Goal: Use online tool/utility: Utilize a website feature to perform a specific function

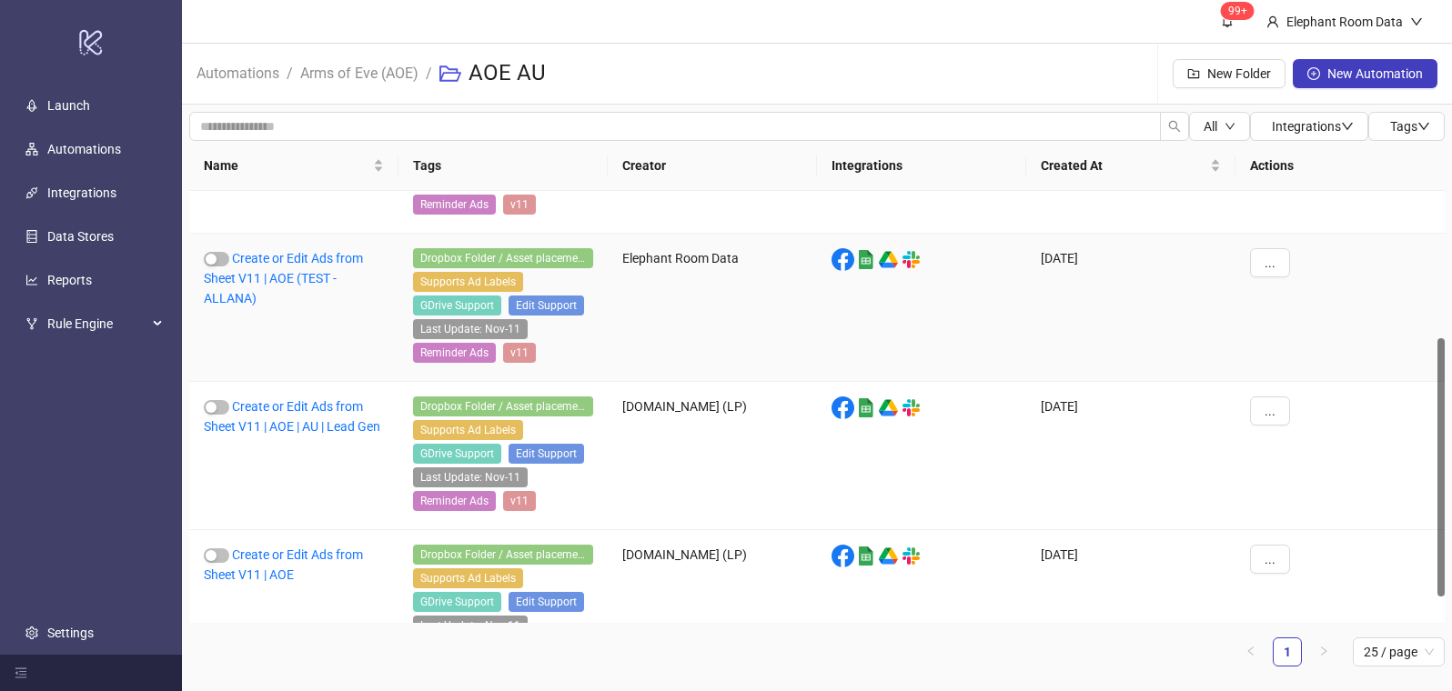
scroll to position [290, 0]
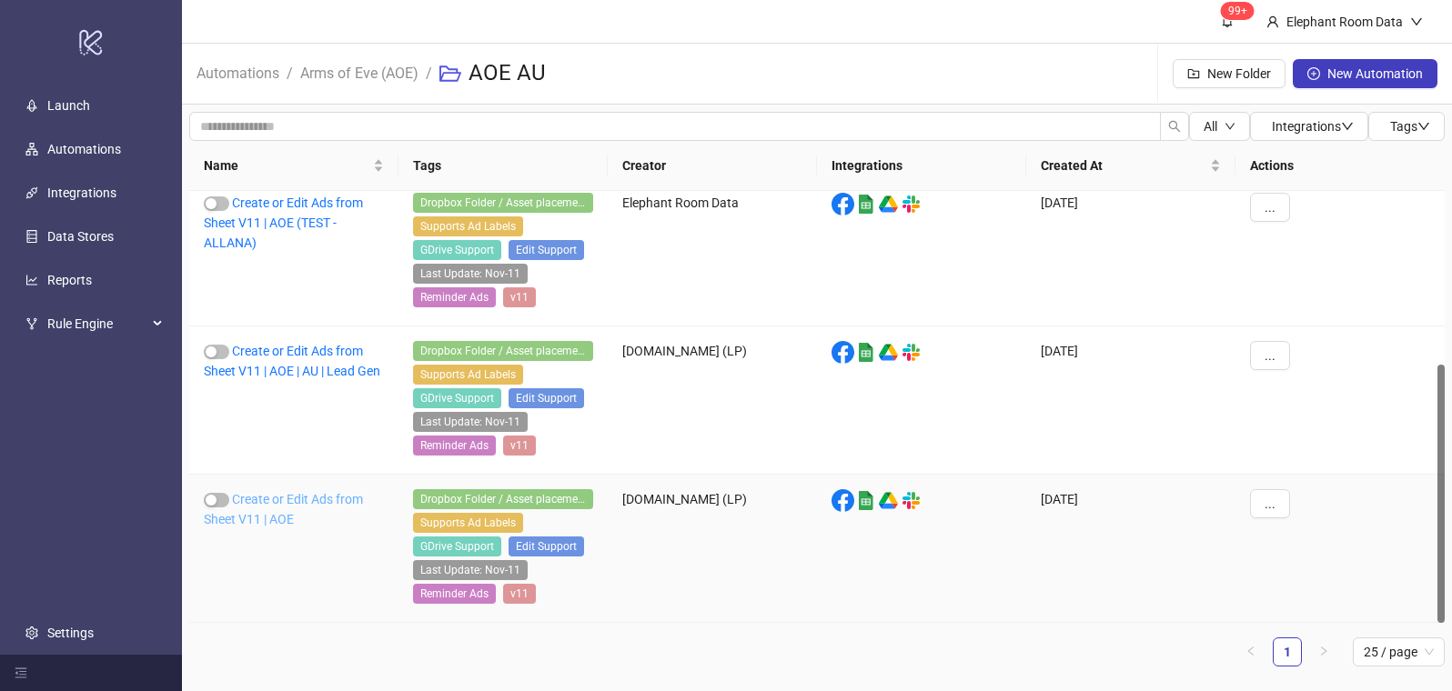
click at [338, 499] on link "Create or Edit Ads from Sheet V11 | AOE" at bounding box center [283, 509] width 159 height 35
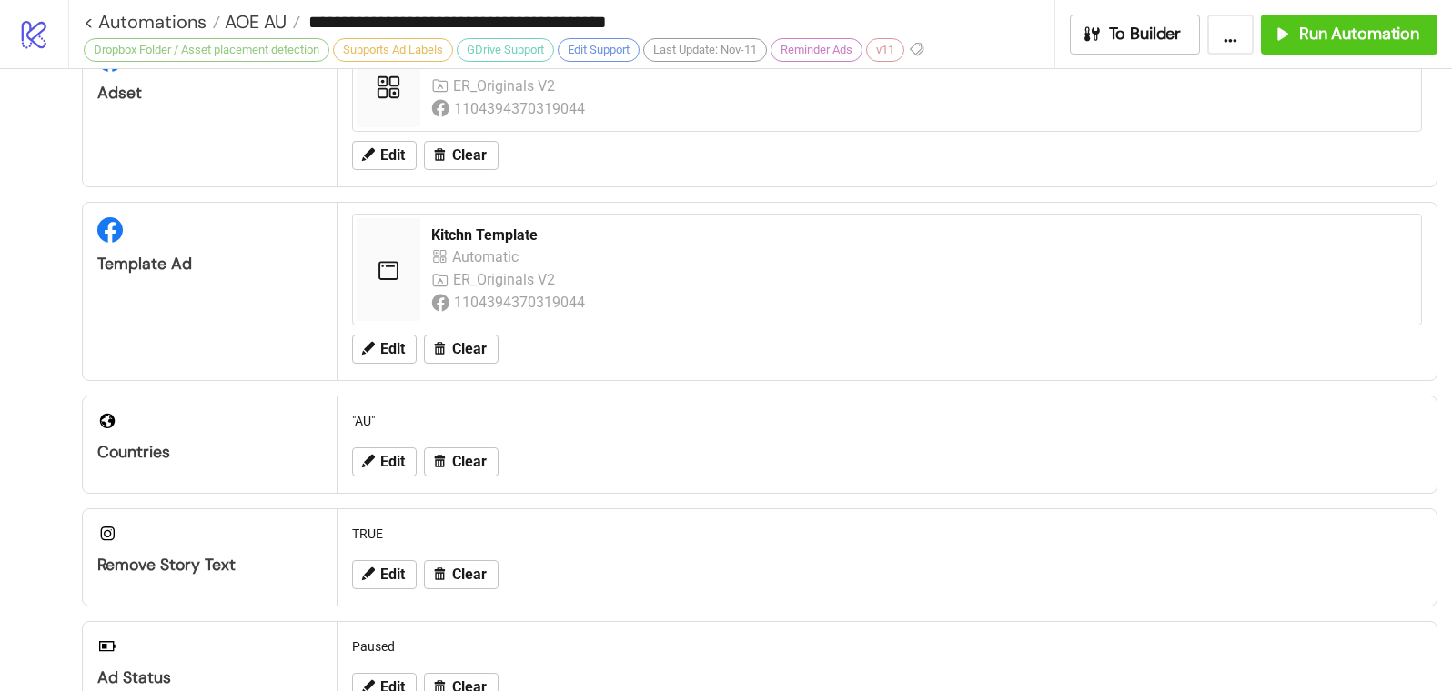
scroll to position [233, 0]
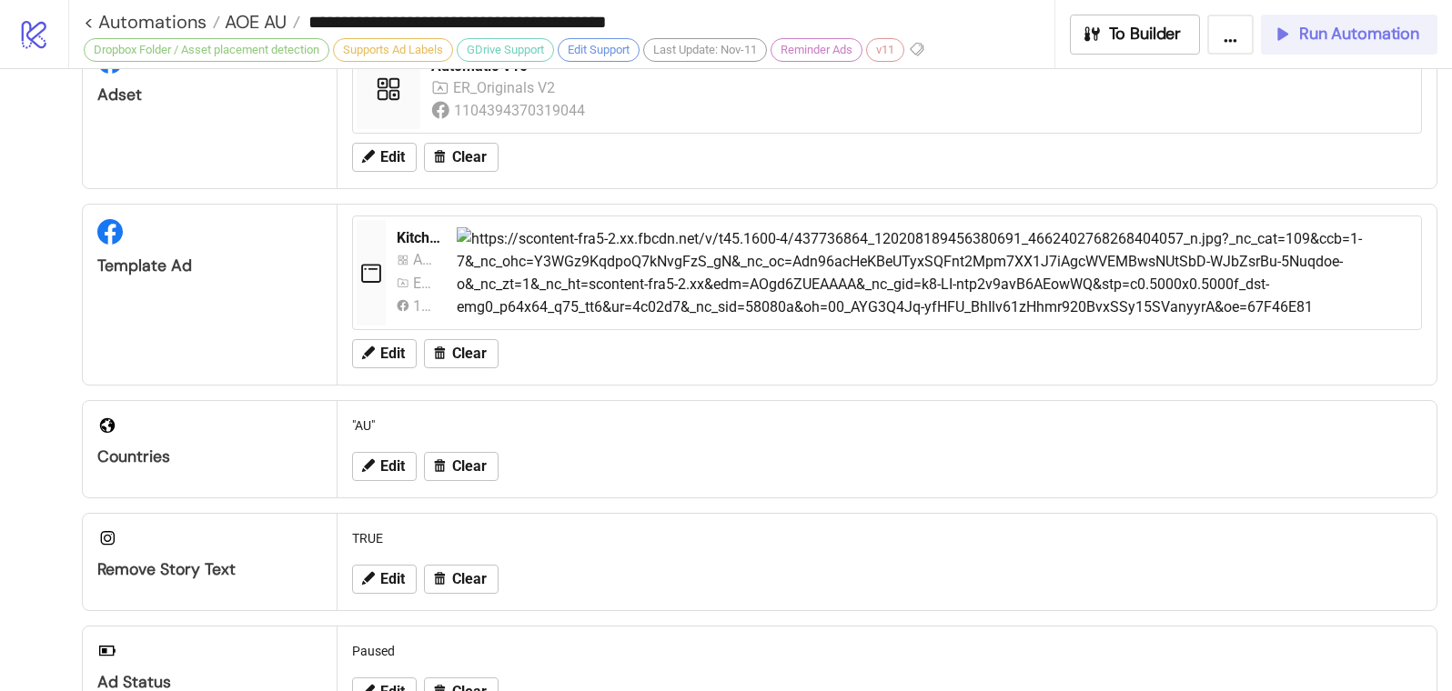
click at [1387, 26] on span "Run Automation" at bounding box center [1359, 34] width 120 height 21
click at [269, 24] on span "AOE AU" at bounding box center [253, 22] width 66 height 24
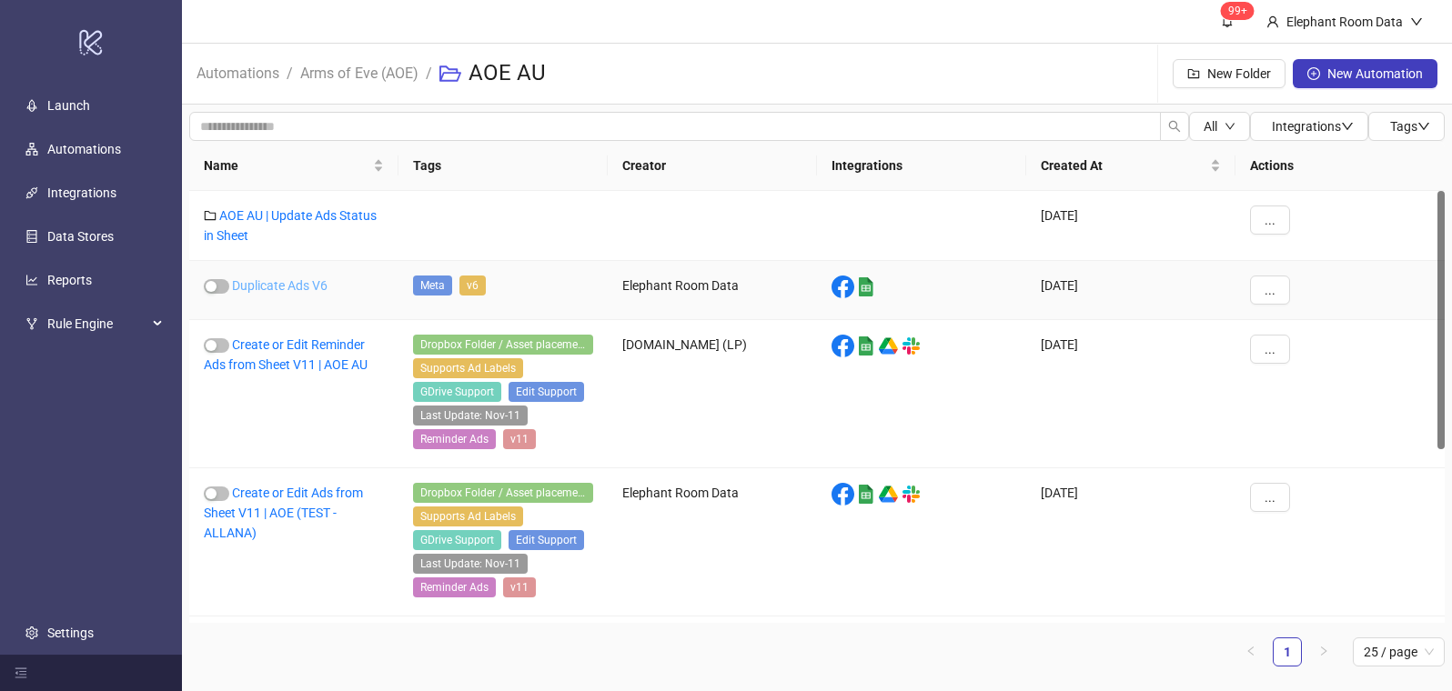
click at [303, 283] on link "Duplicate Ads V6" at bounding box center [280, 285] width 96 height 15
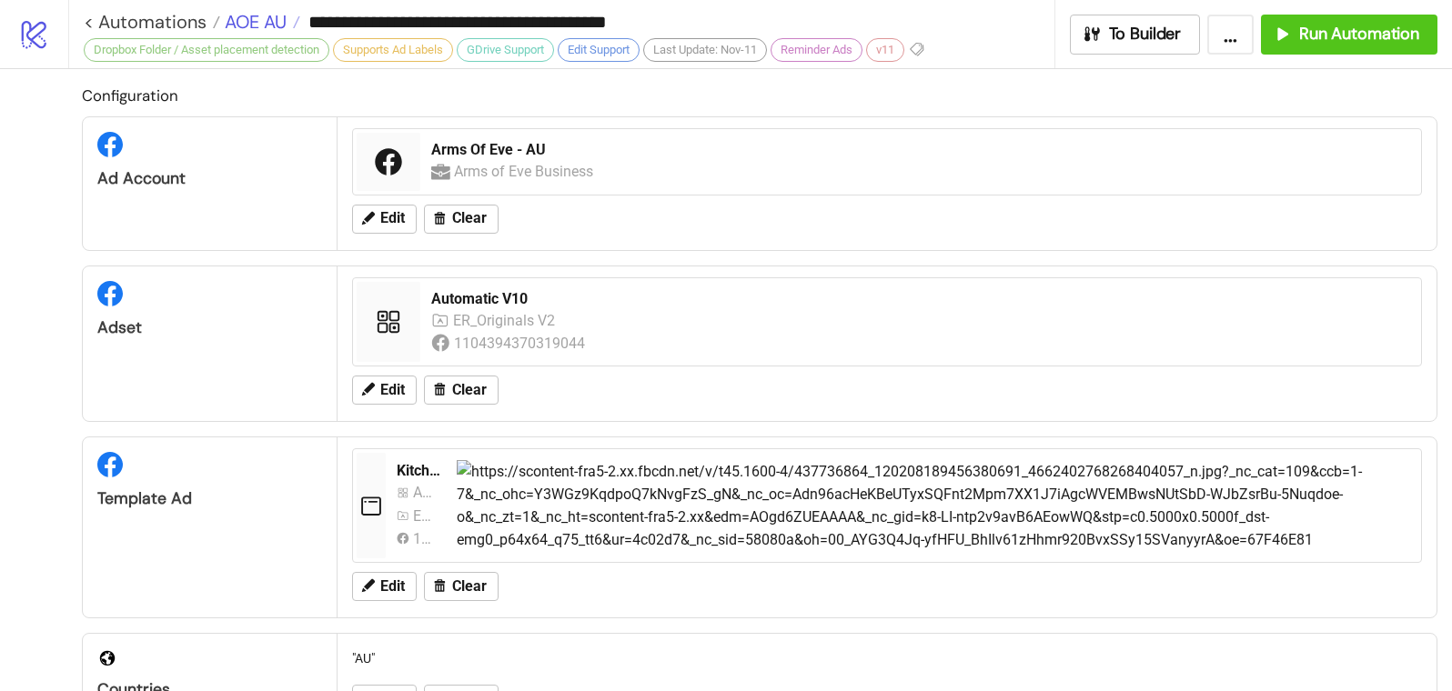
type input "**********"
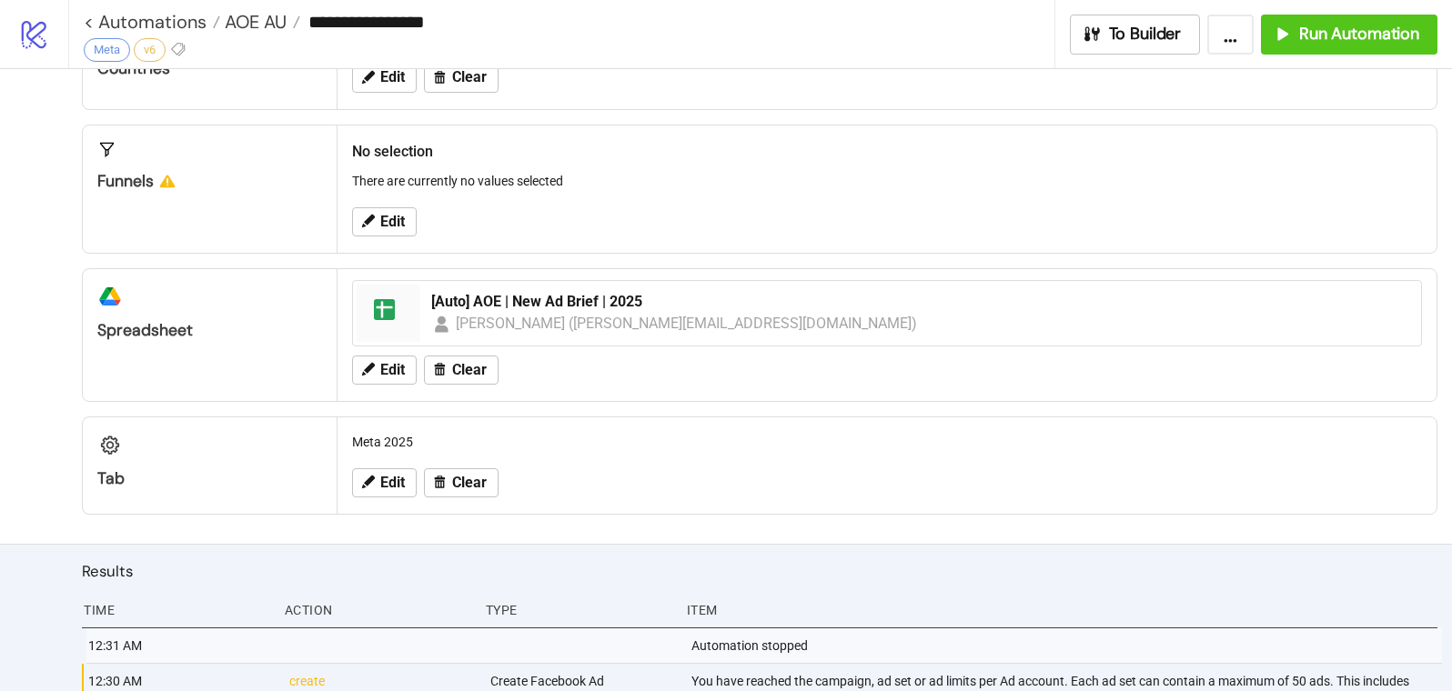
scroll to position [740, 0]
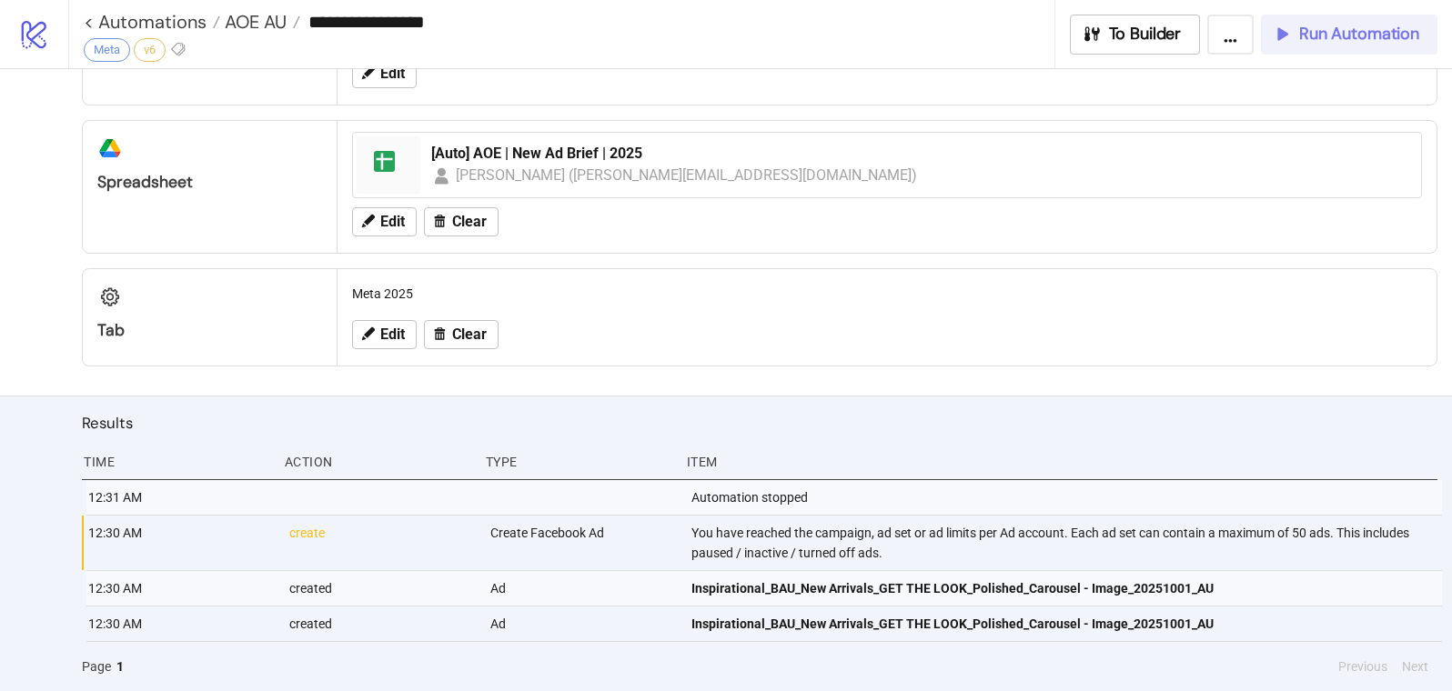
click at [1365, 29] on span "Run Automation" at bounding box center [1359, 34] width 120 height 21
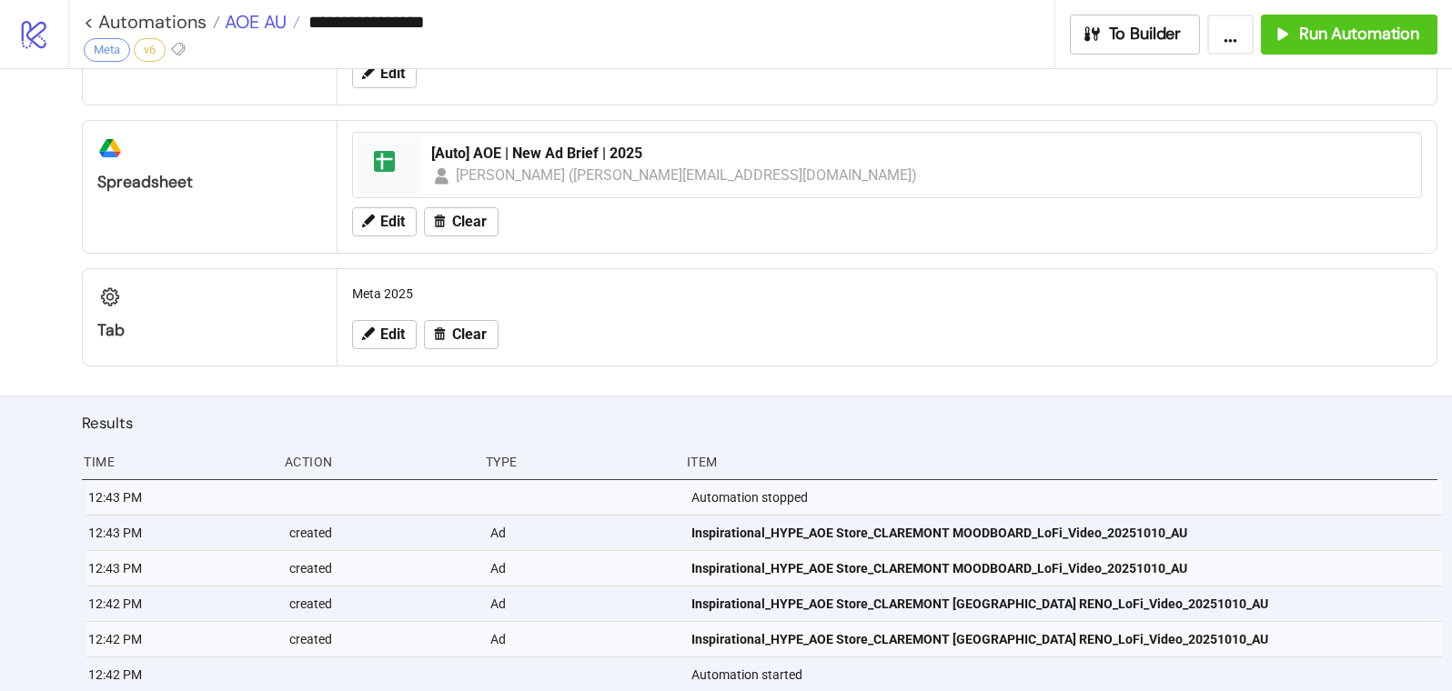
click at [250, 20] on span "AOE AU" at bounding box center [253, 22] width 66 height 24
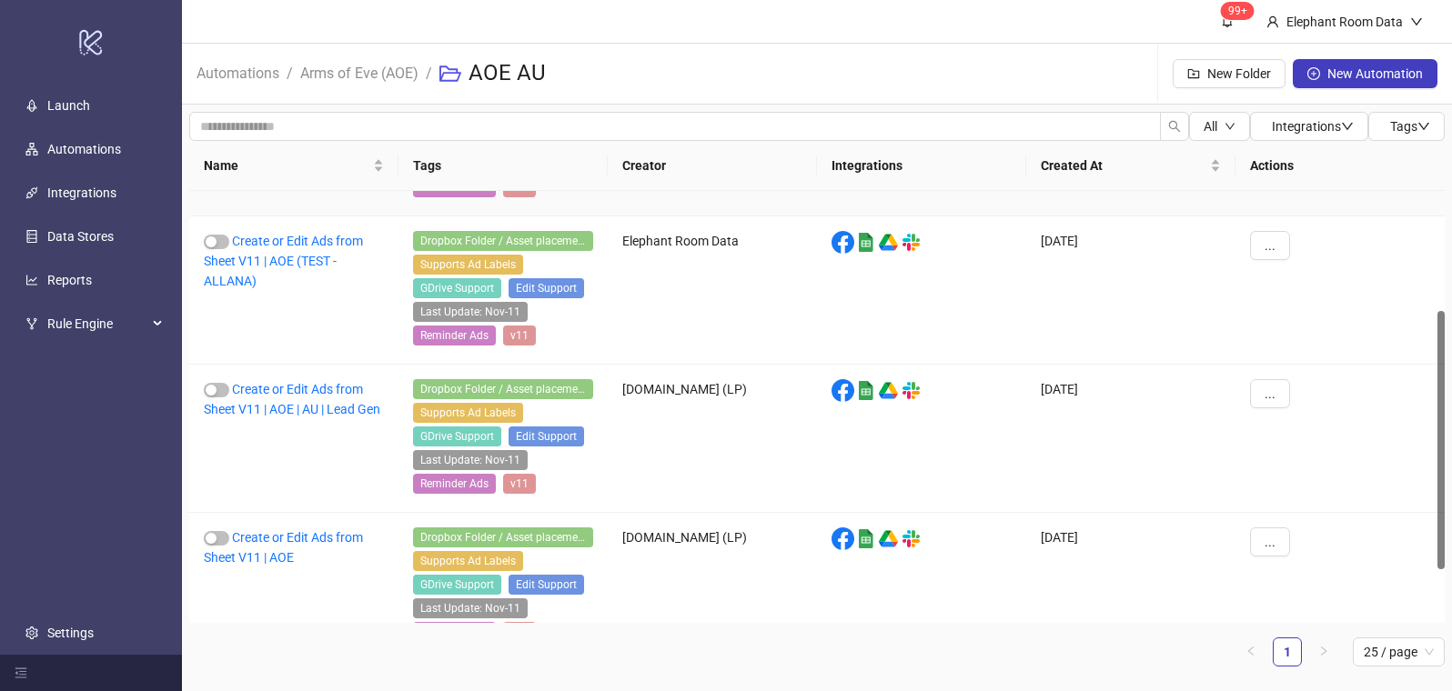
scroll to position [290, 0]
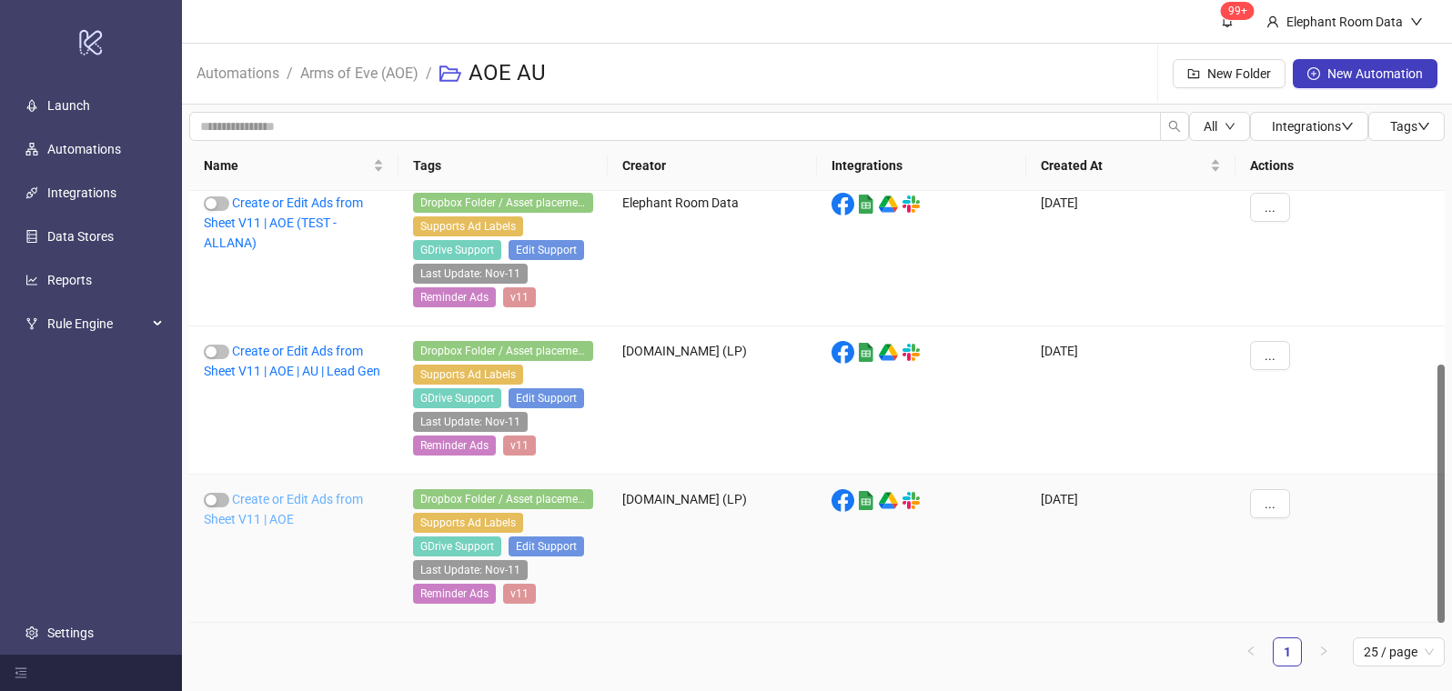
click at [338, 499] on link "Create or Edit Ads from Sheet V11 | AOE" at bounding box center [283, 509] width 159 height 35
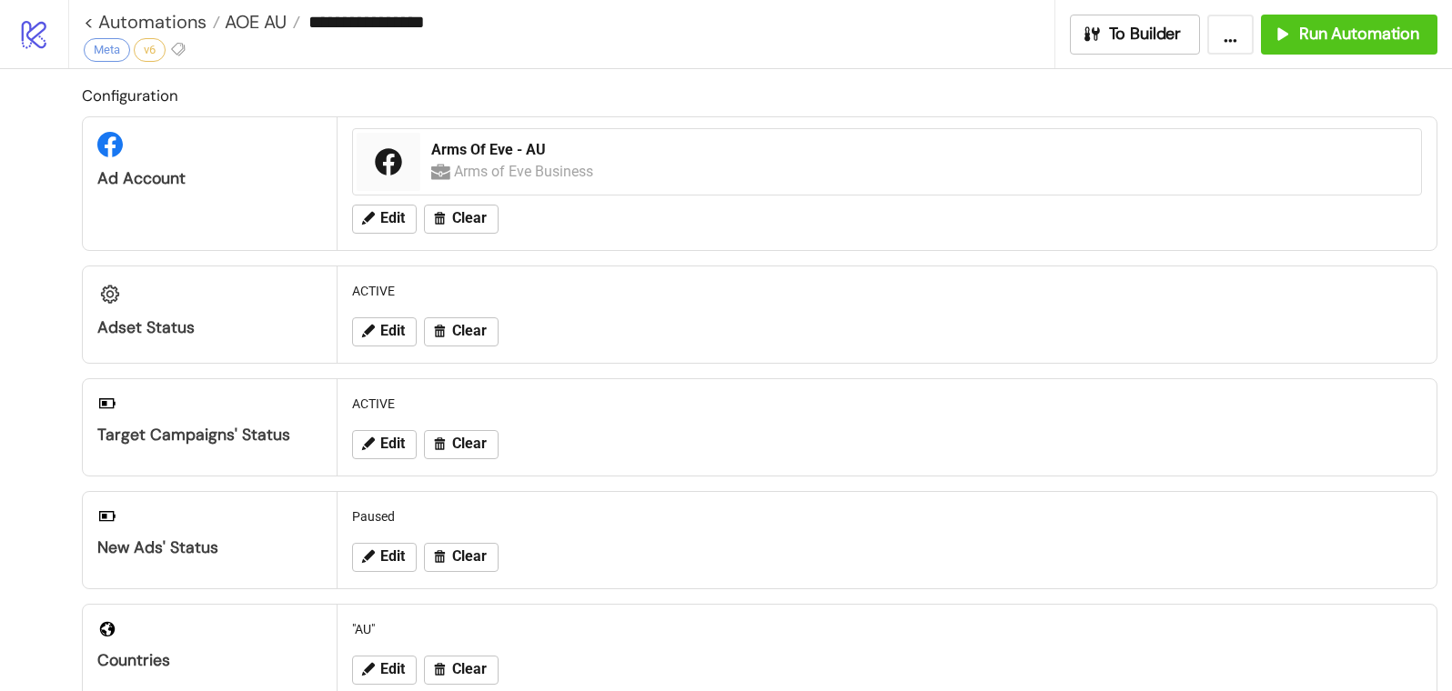
type input "**********"
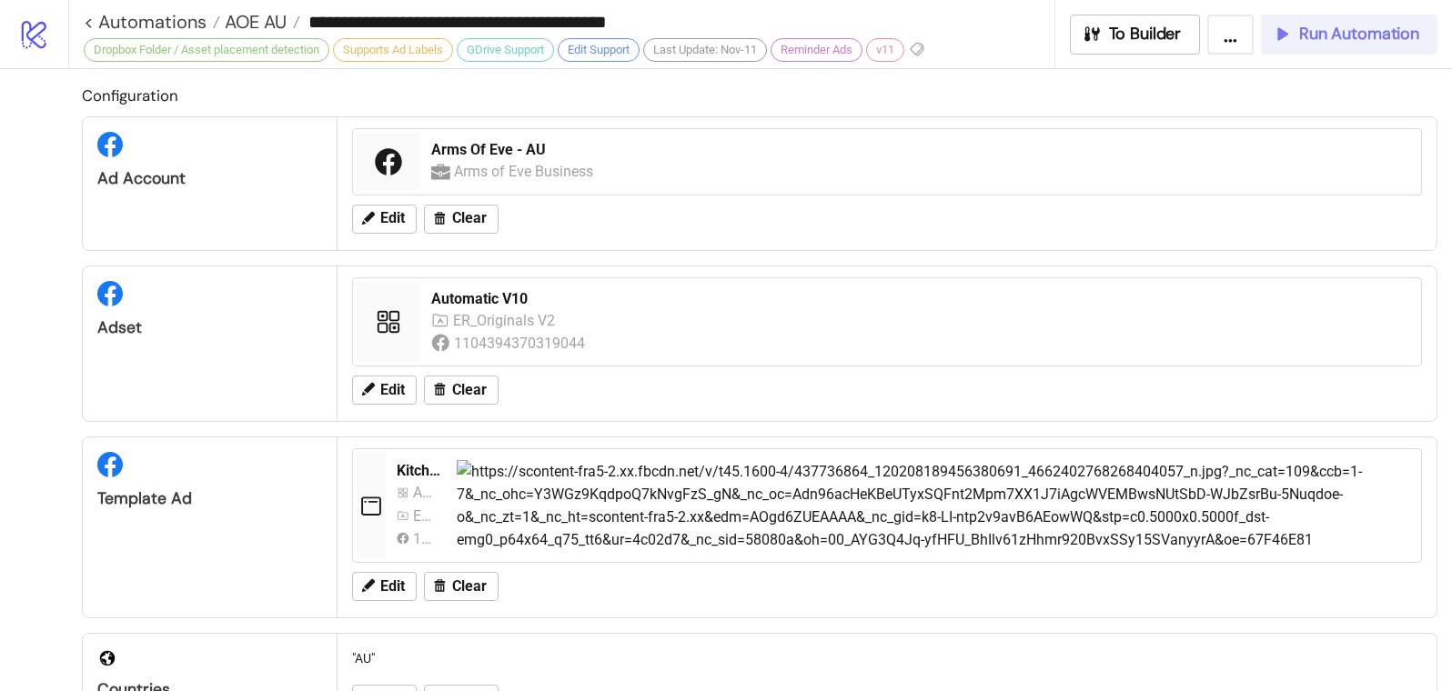
click at [1294, 41] on div "Run Automation" at bounding box center [1345, 34] width 147 height 21
click at [284, 26] on span "AOE AU" at bounding box center [253, 22] width 66 height 24
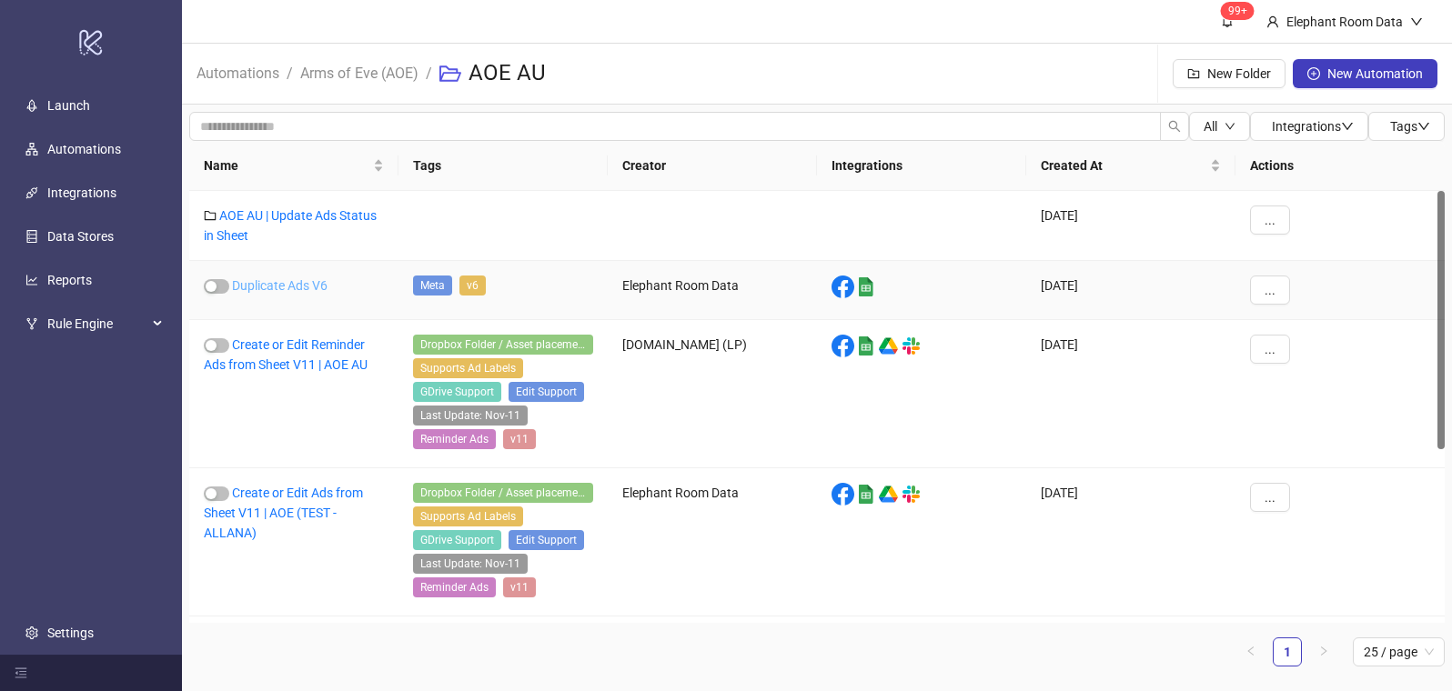
click at [287, 286] on link "Duplicate Ads V6" at bounding box center [280, 285] width 96 height 15
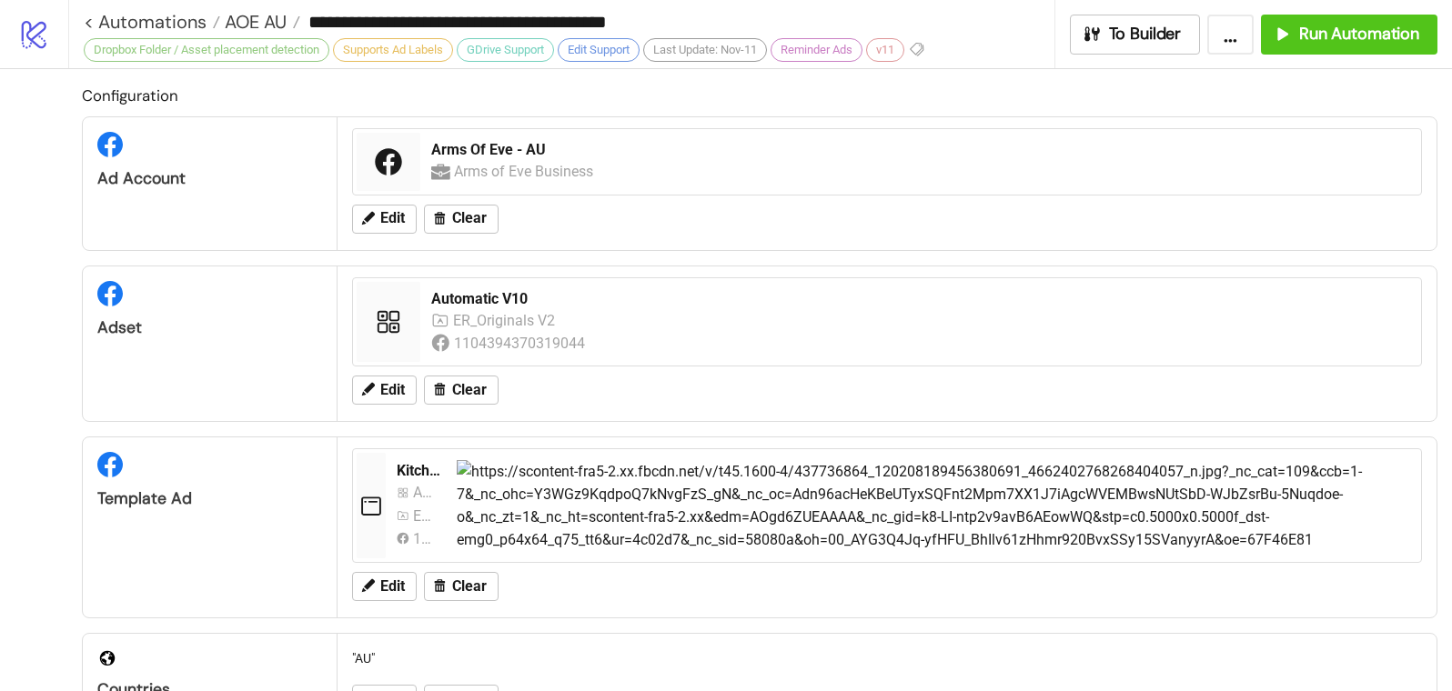
type input "**********"
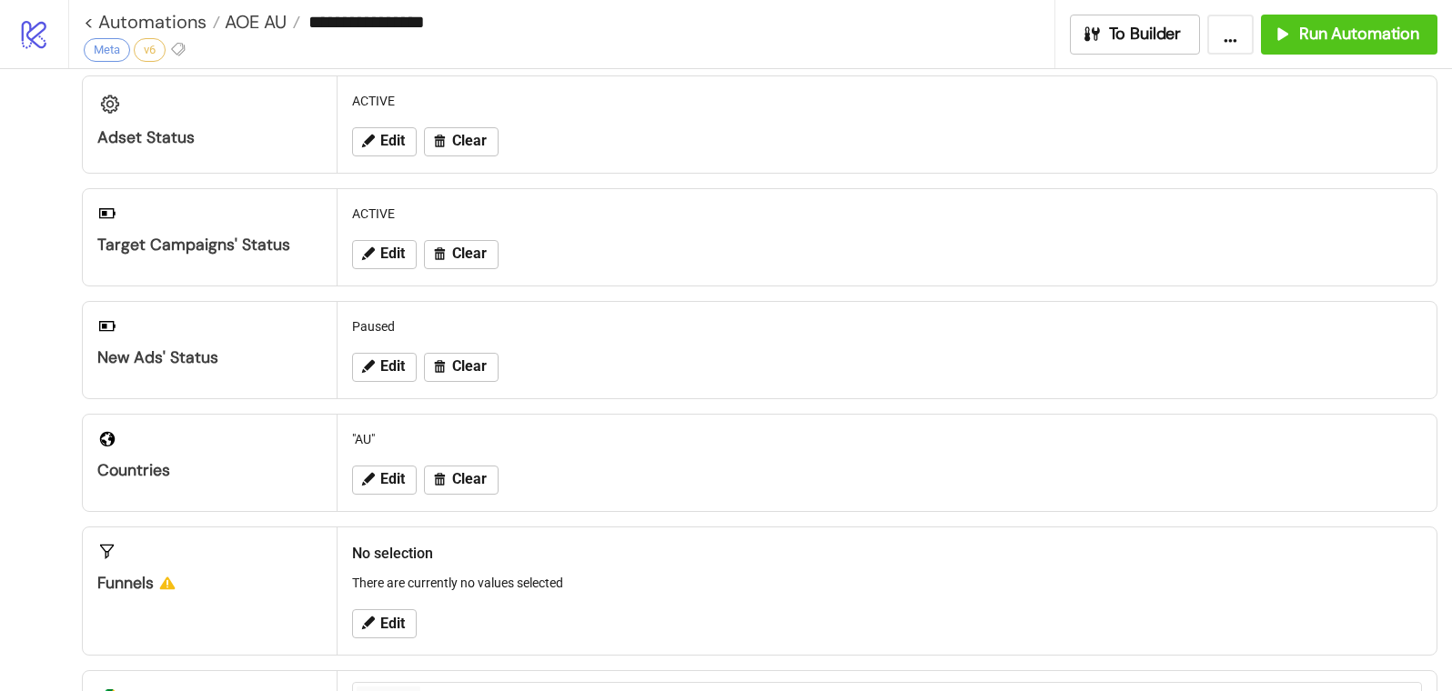
scroll to position [88, 0]
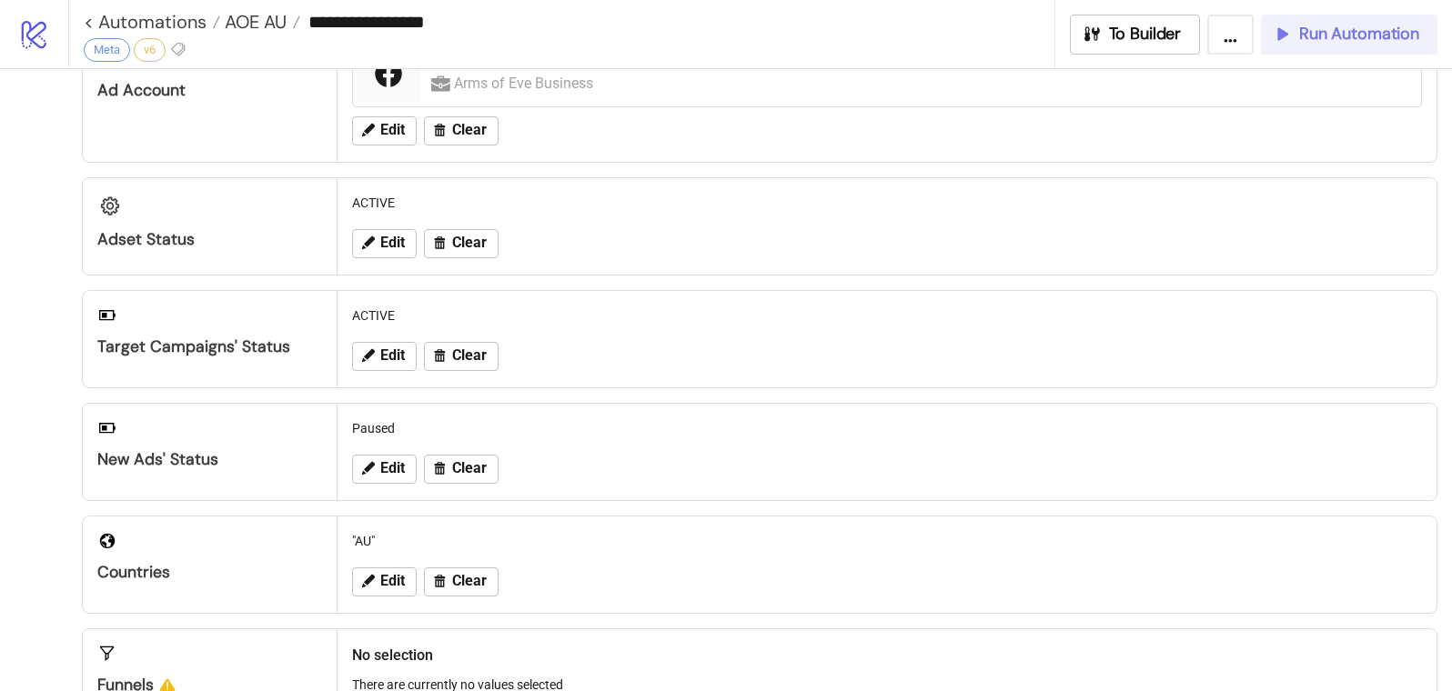
click at [1281, 39] on icon "button" at bounding box center [1282, 34] width 20 height 20
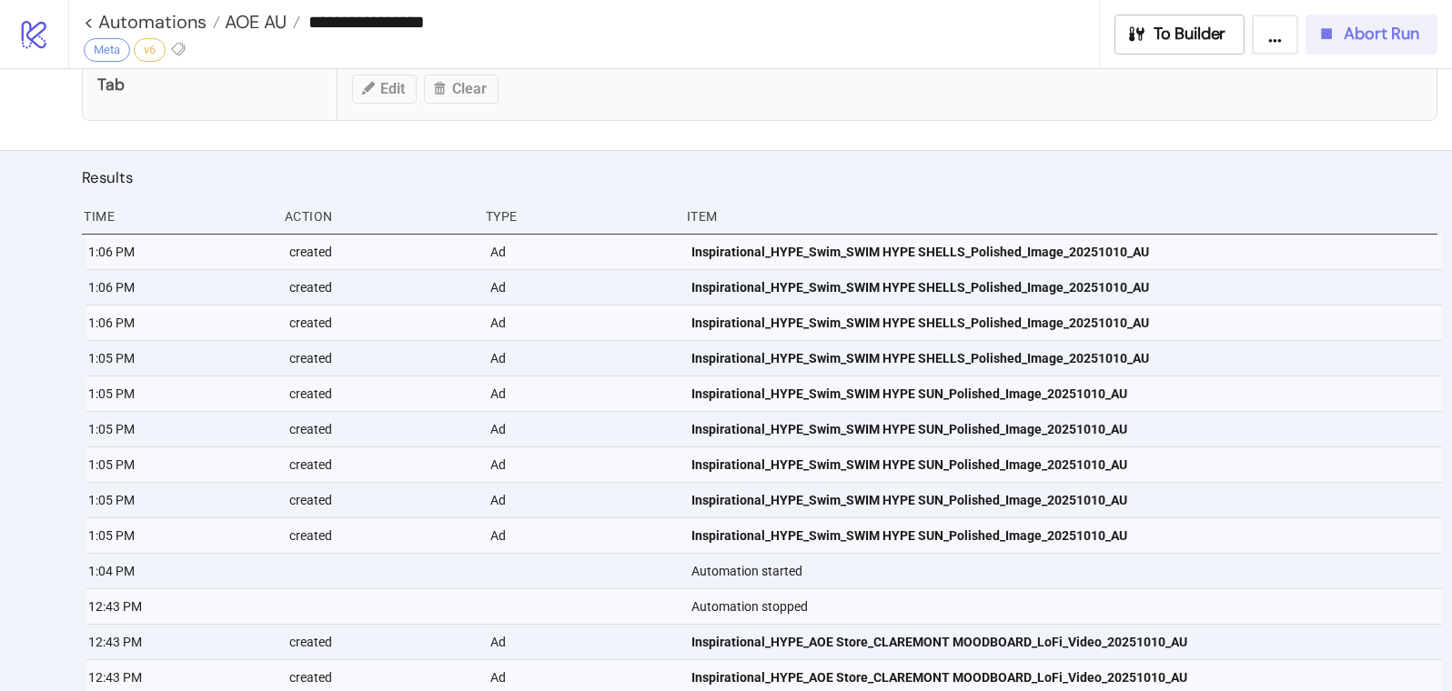
scroll to position [970, 0]
